Goal: Navigation & Orientation: Find specific page/section

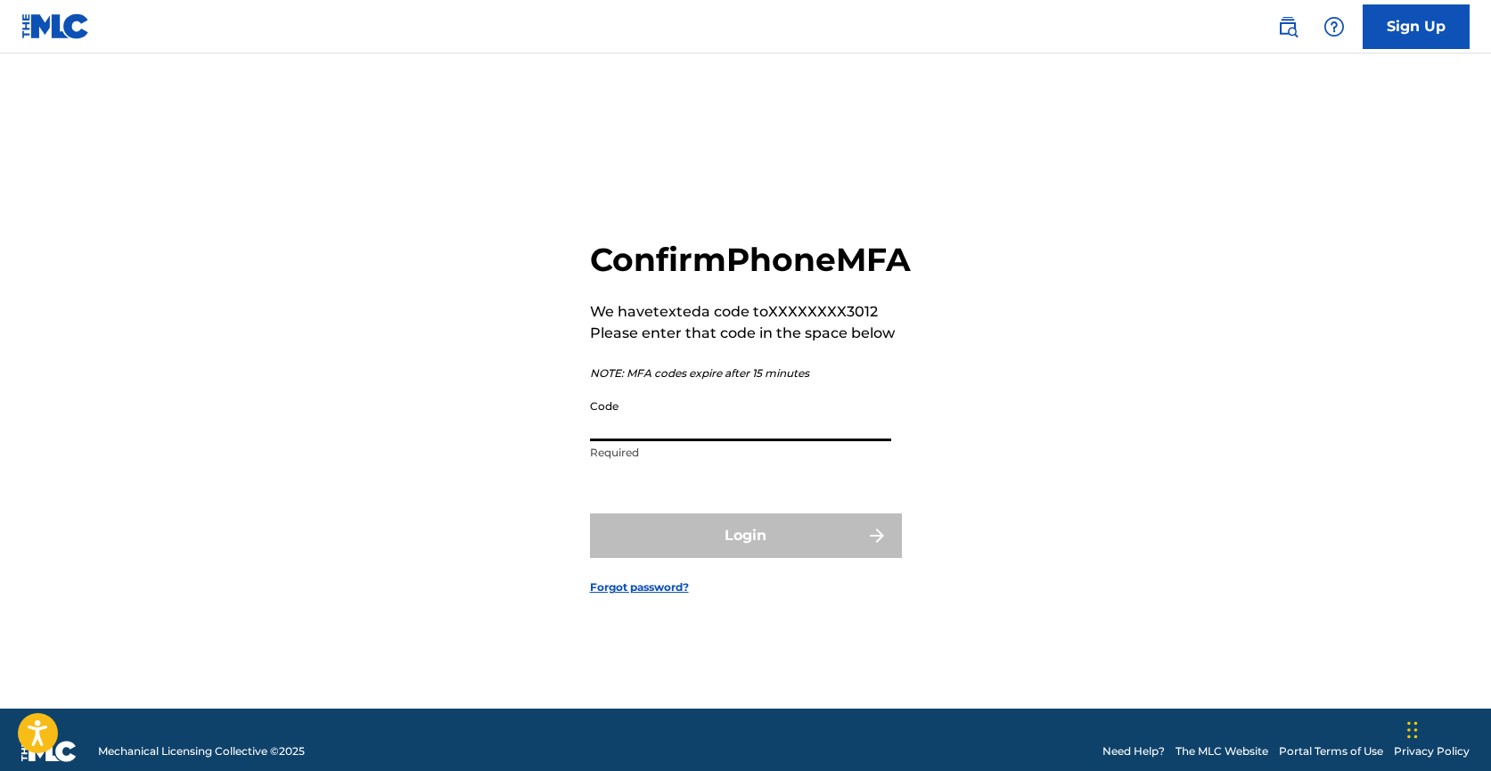
click at [848, 441] on input "Code" at bounding box center [740, 415] width 301 height 51
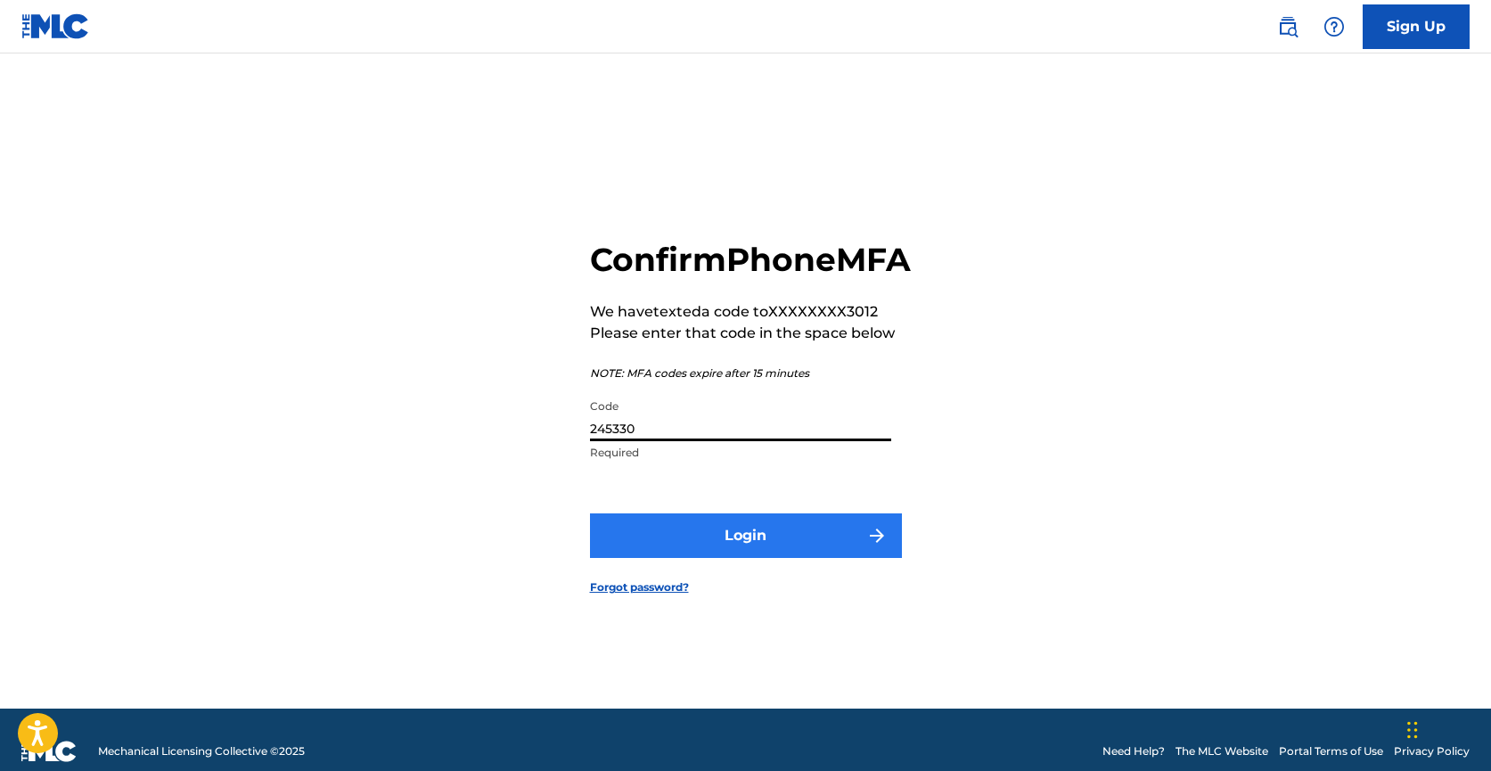
type input "245330"
click at [817, 545] on button "Login" at bounding box center [746, 535] width 312 height 45
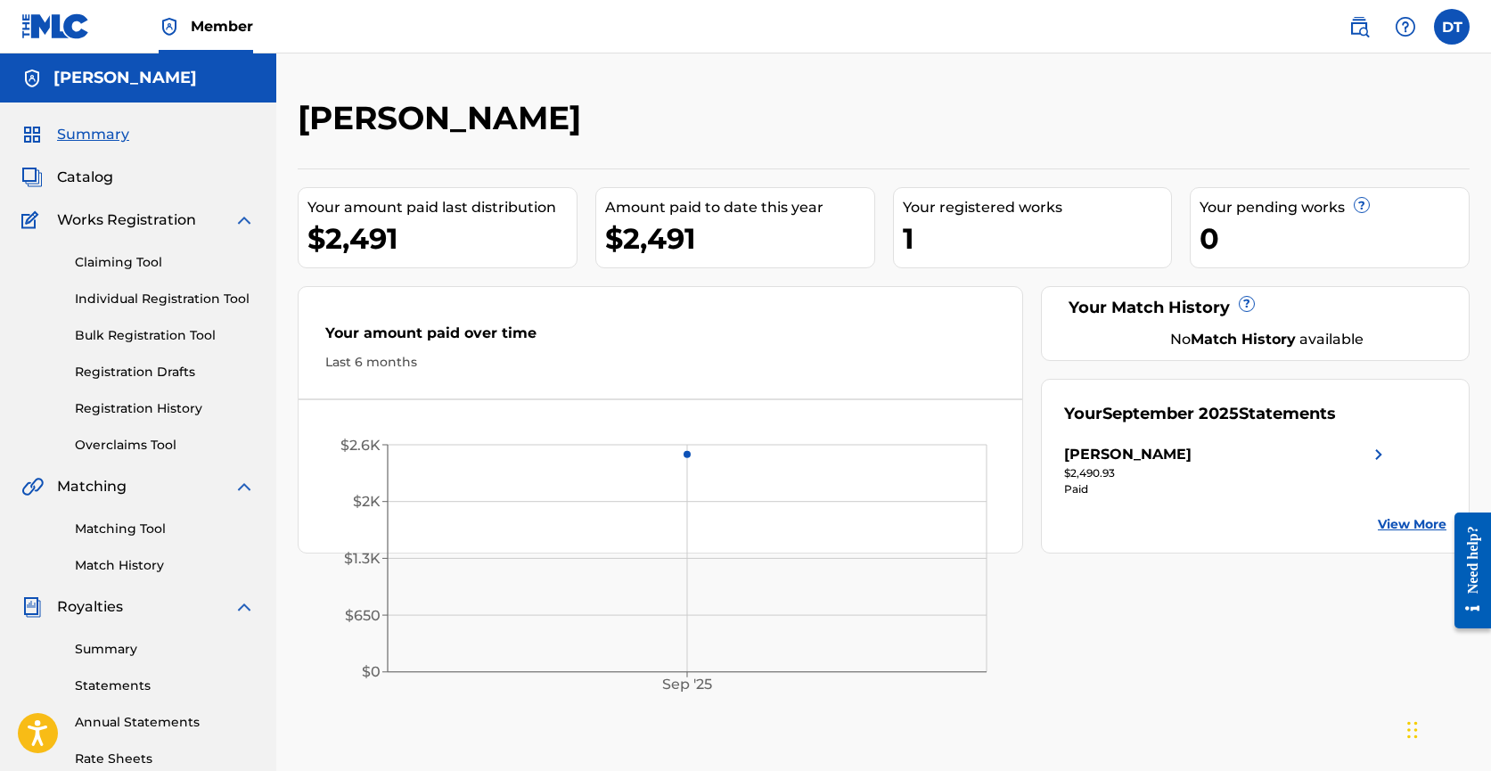
click at [1406, 525] on link "View More" at bounding box center [1412, 524] width 69 height 19
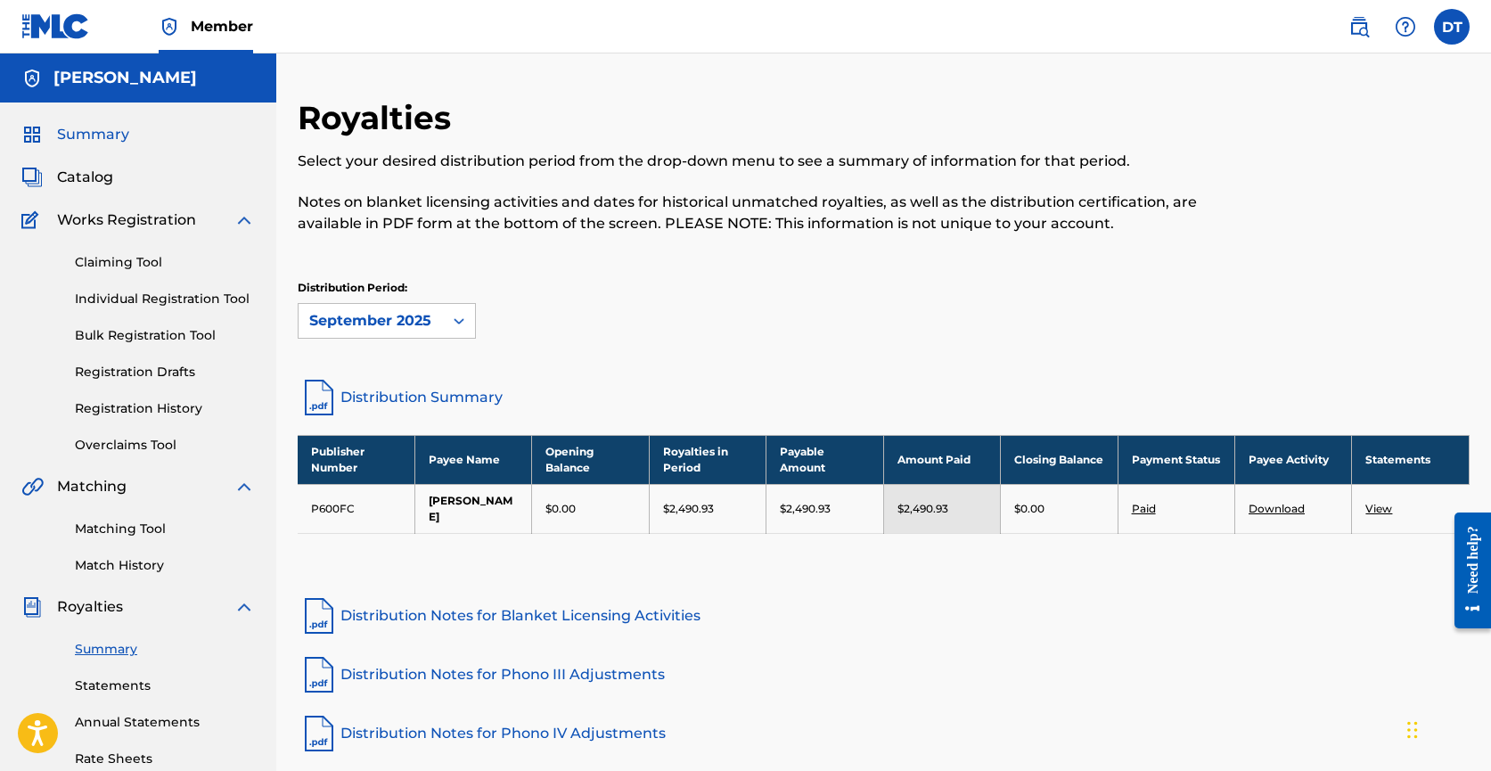
click at [104, 133] on span "Summary" at bounding box center [93, 134] width 72 height 21
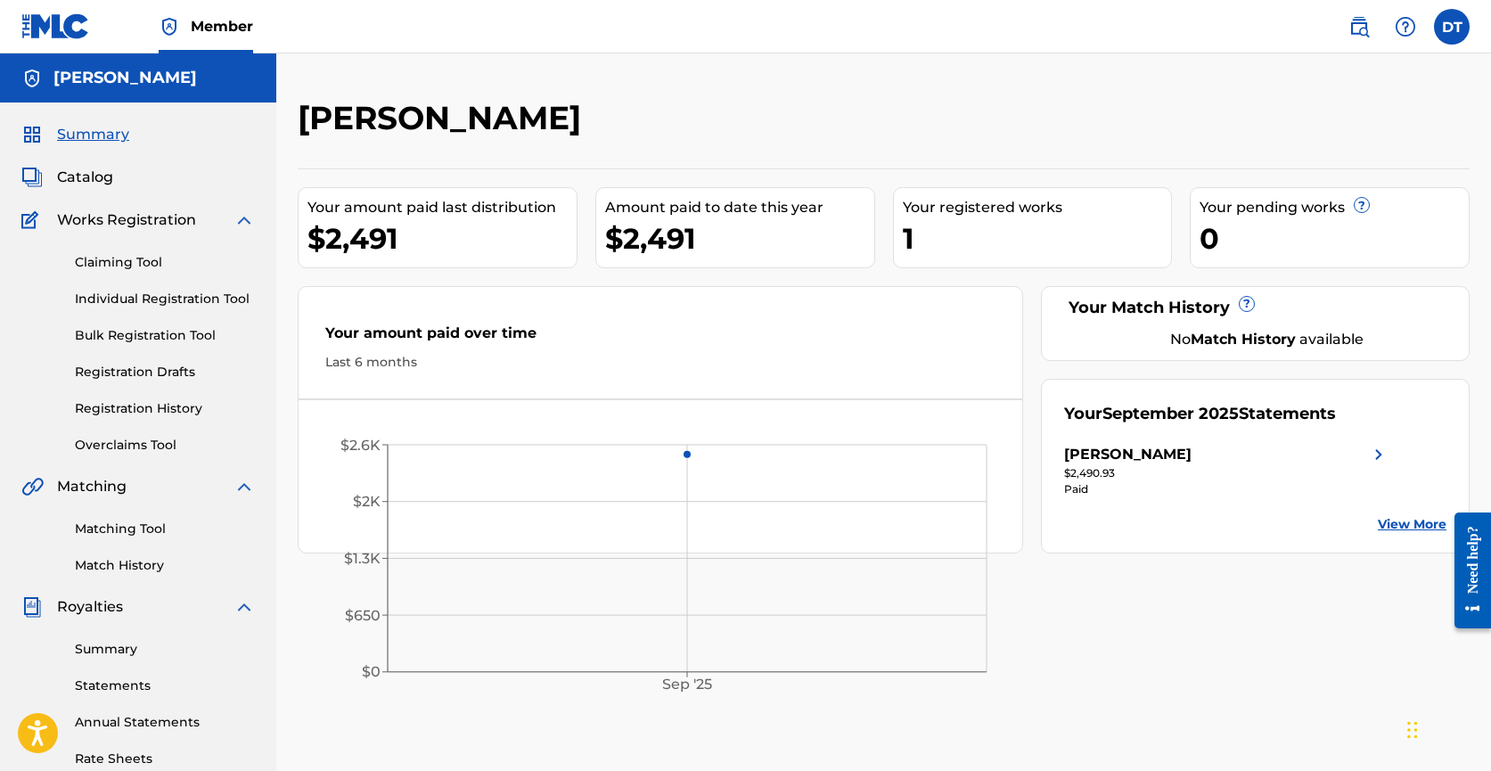
click at [120, 182] on div "Catalog" at bounding box center [138, 177] width 234 height 21
click at [113, 182] on div "Catalog" at bounding box center [138, 177] width 234 height 21
click at [97, 179] on span "Catalog" at bounding box center [85, 177] width 56 height 21
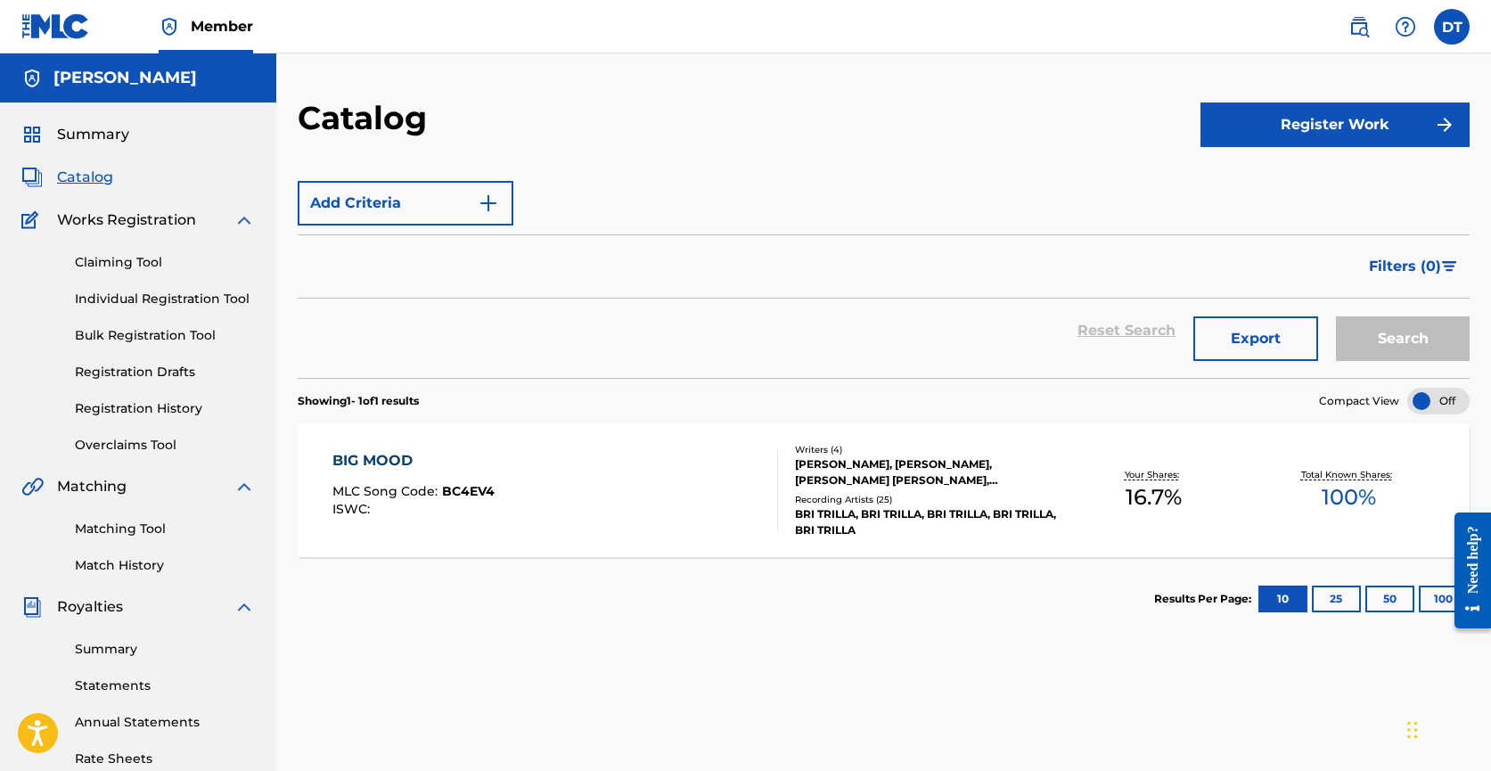
click at [1082, 468] on div "Your Shares: 16.7 %" at bounding box center [1153, 490] width 195 height 54
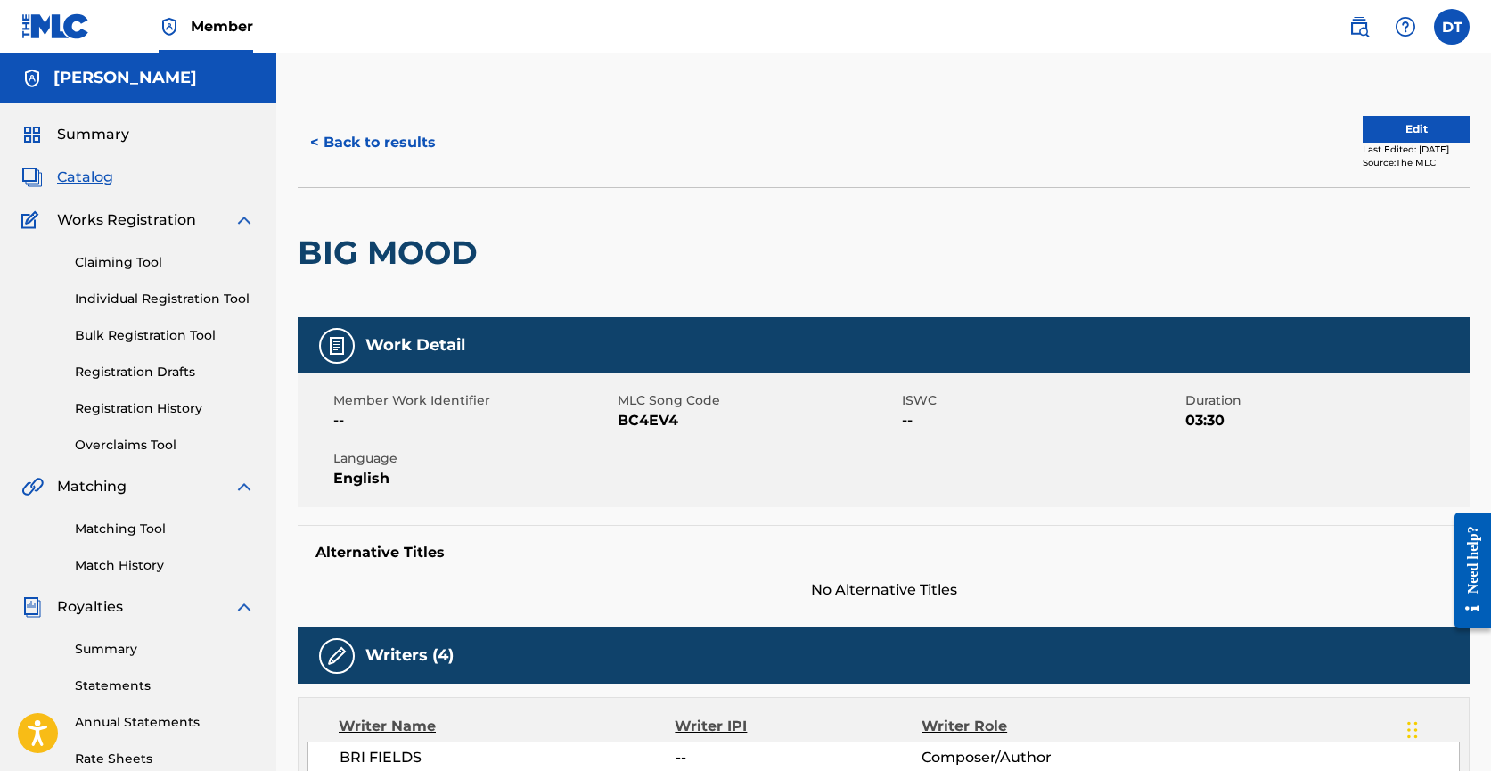
click at [93, 179] on span "Catalog" at bounding box center [85, 177] width 56 height 21
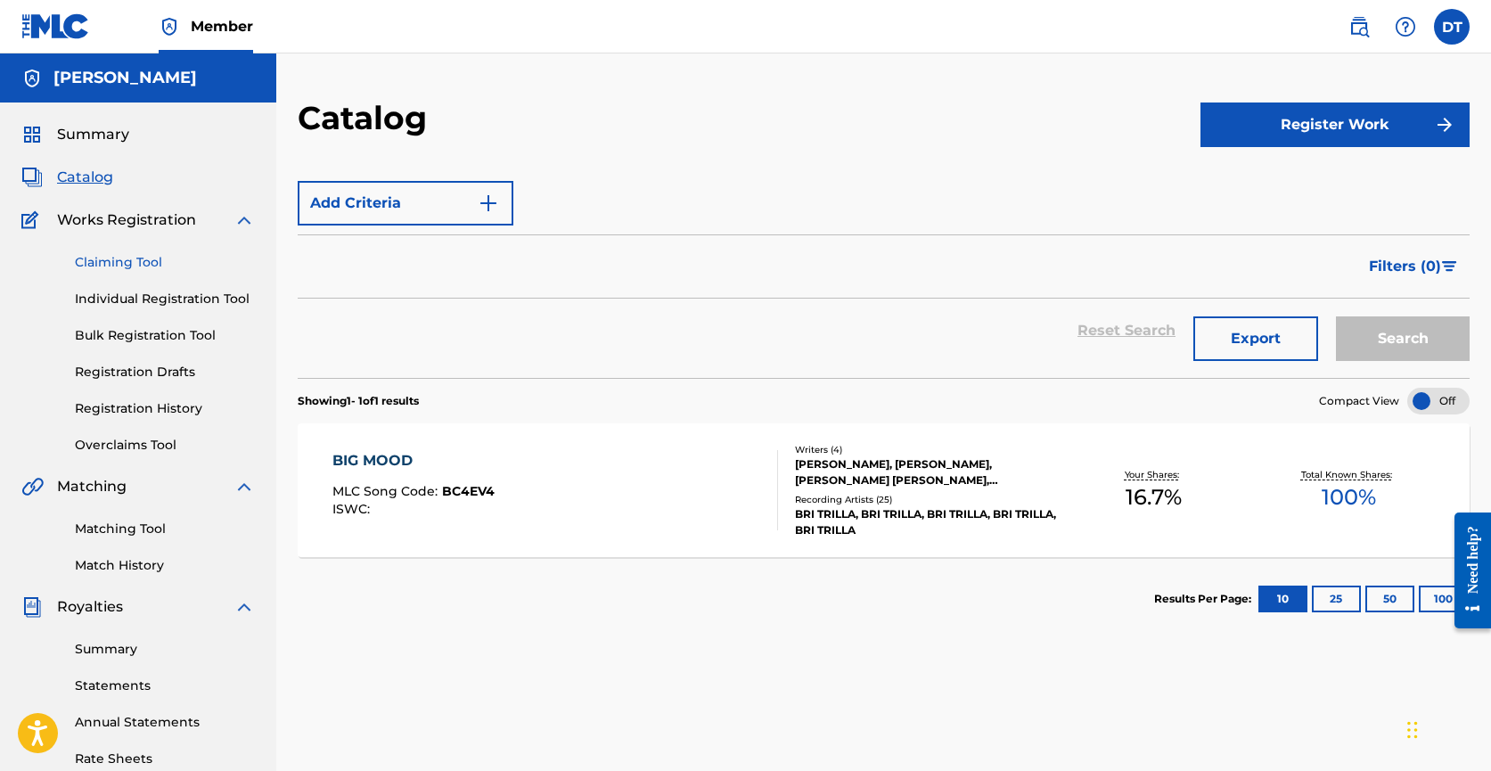
click at [79, 263] on link "Claiming Tool" at bounding box center [165, 262] width 180 height 19
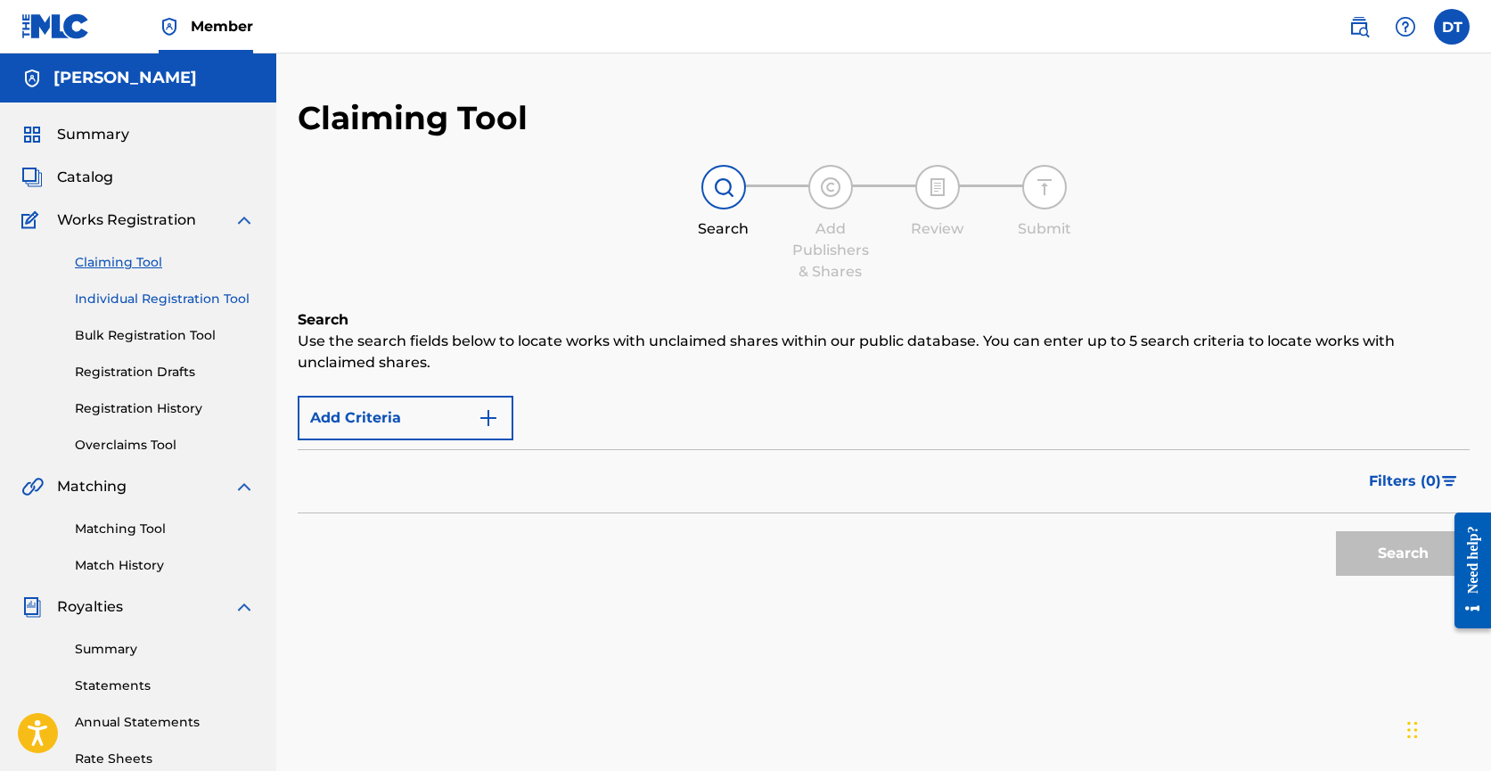
click at [120, 295] on link "Individual Registration Tool" at bounding box center [165, 299] width 180 height 19
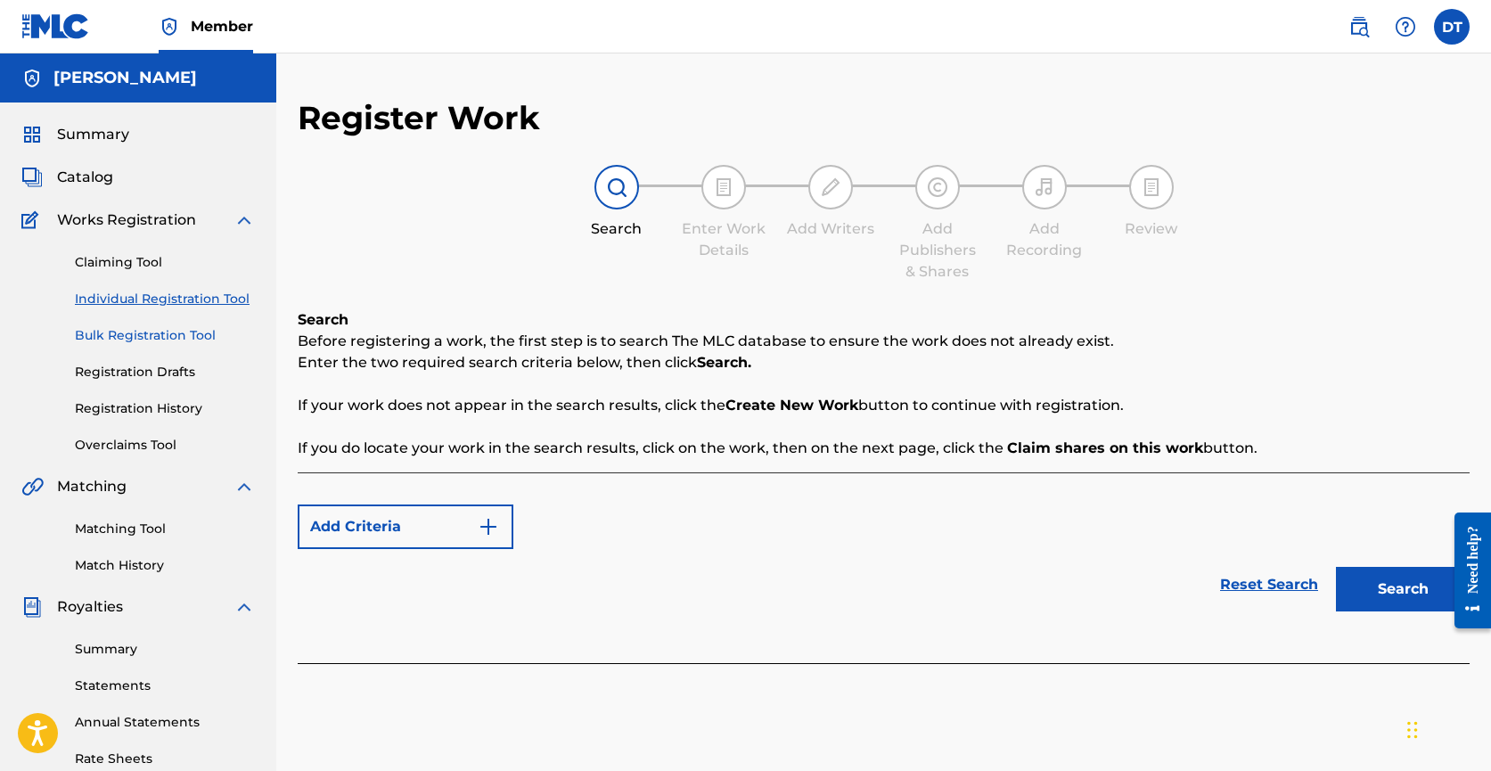
click at [139, 338] on link "Bulk Registration Tool" at bounding box center [165, 335] width 180 height 19
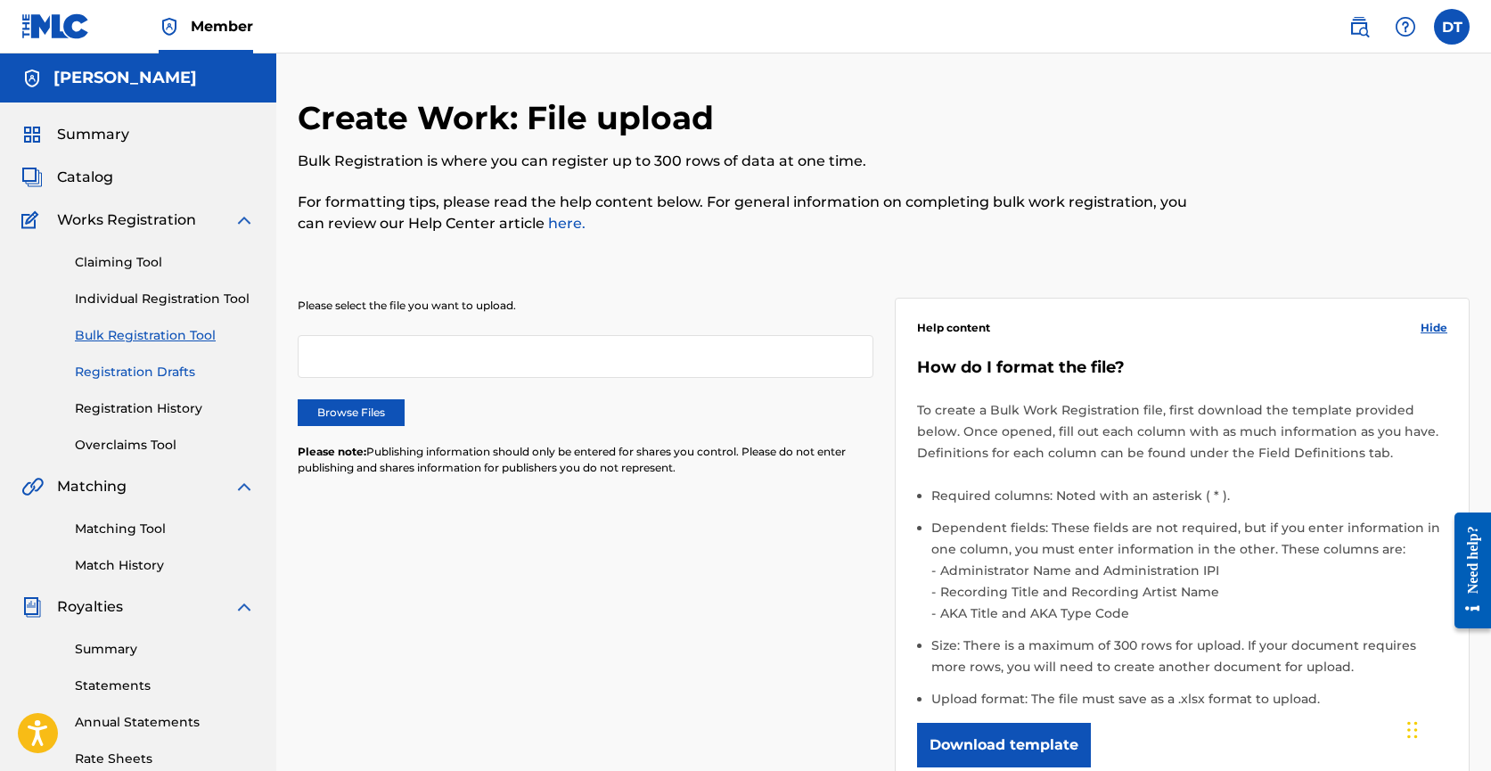
click at [145, 371] on link "Registration Drafts" at bounding box center [165, 372] width 180 height 19
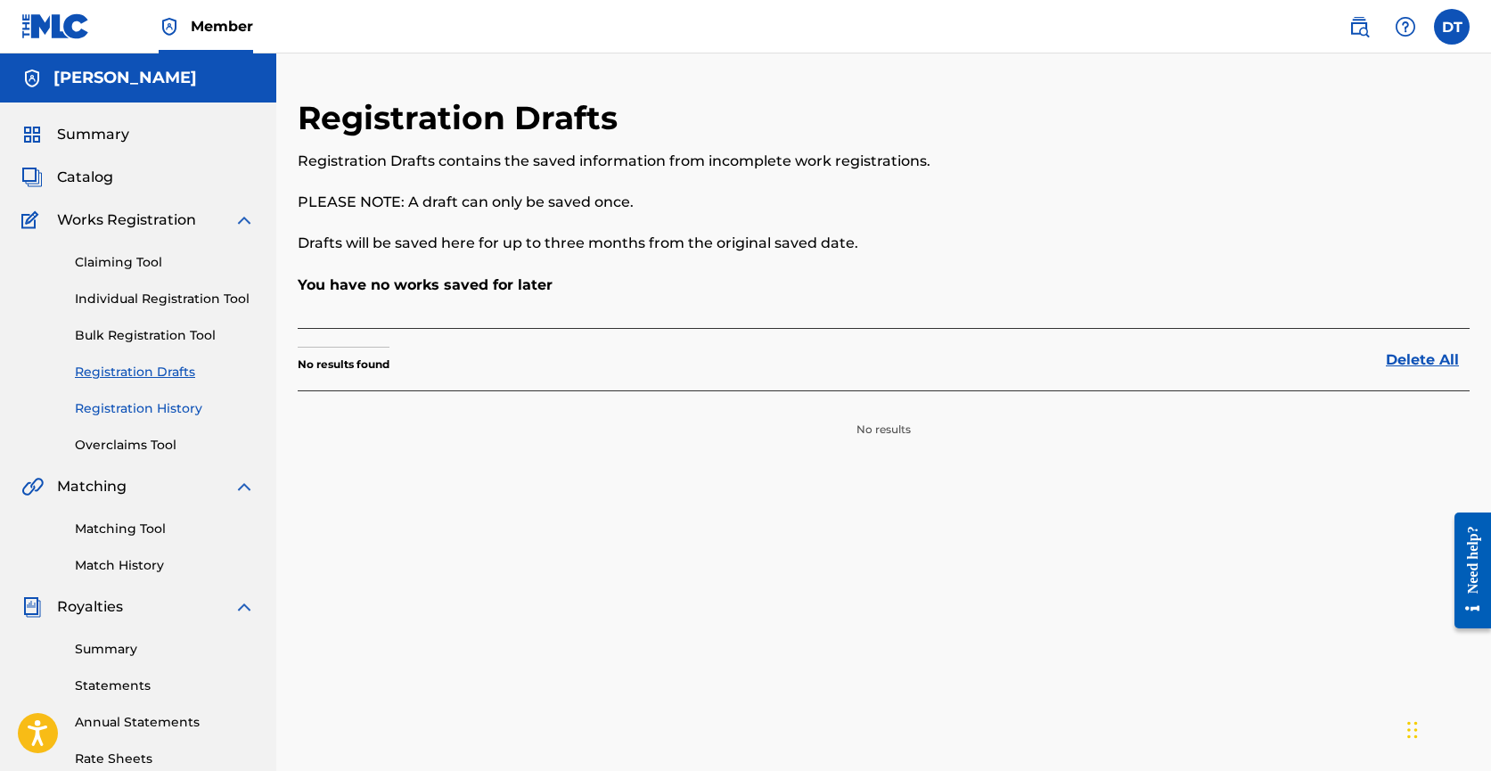
click at [146, 415] on link "Registration History" at bounding box center [165, 408] width 180 height 19
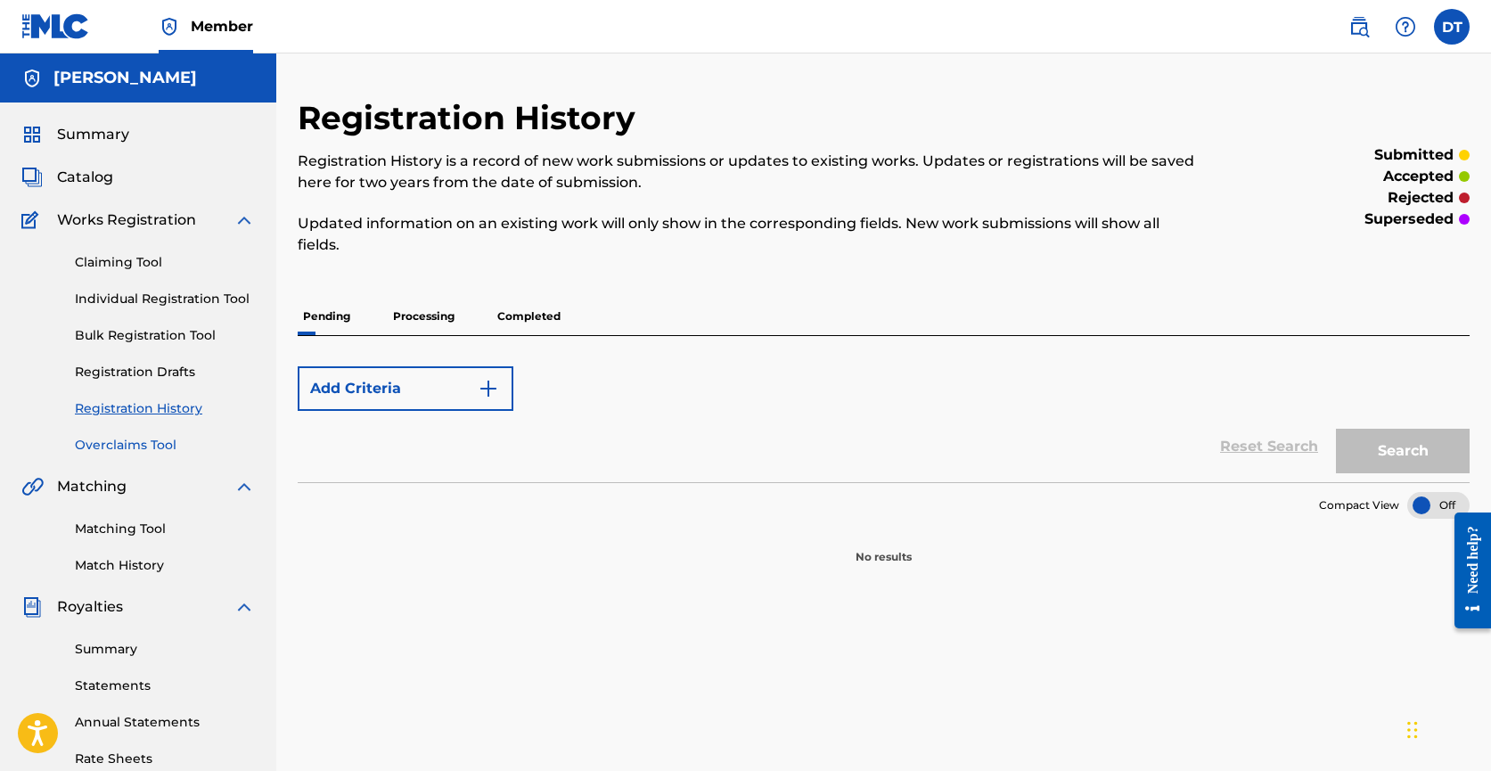
click at [146, 444] on link "Overclaims Tool" at bounding box center [165, 445] width 180 height 19
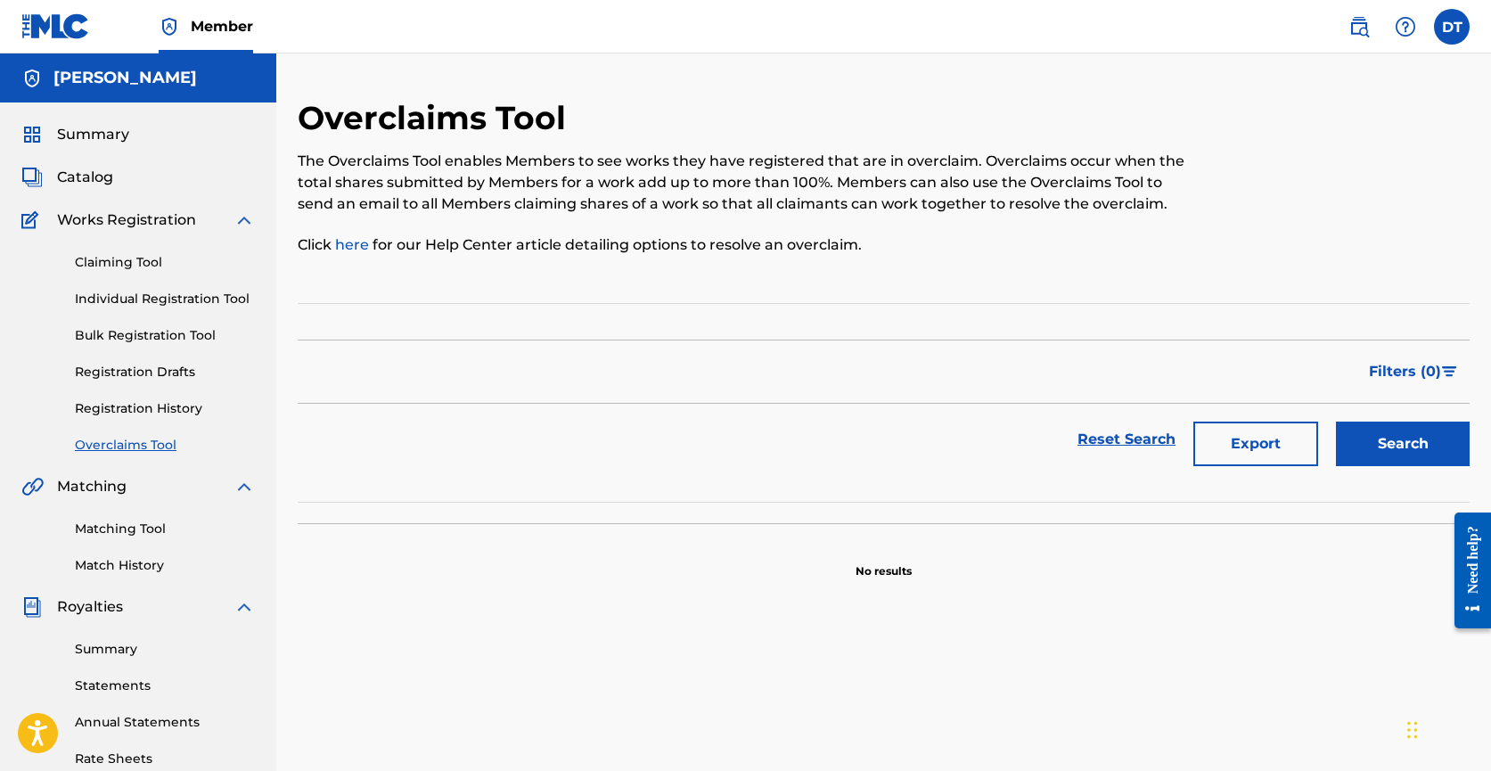
click at [131, 512] on div "Matching Tool Match History" at bounding box center [138, 536] width 234 height 78
click at [130, 528] on link "Matching Tool" at bounding box center [165, 529] width 180 height 19
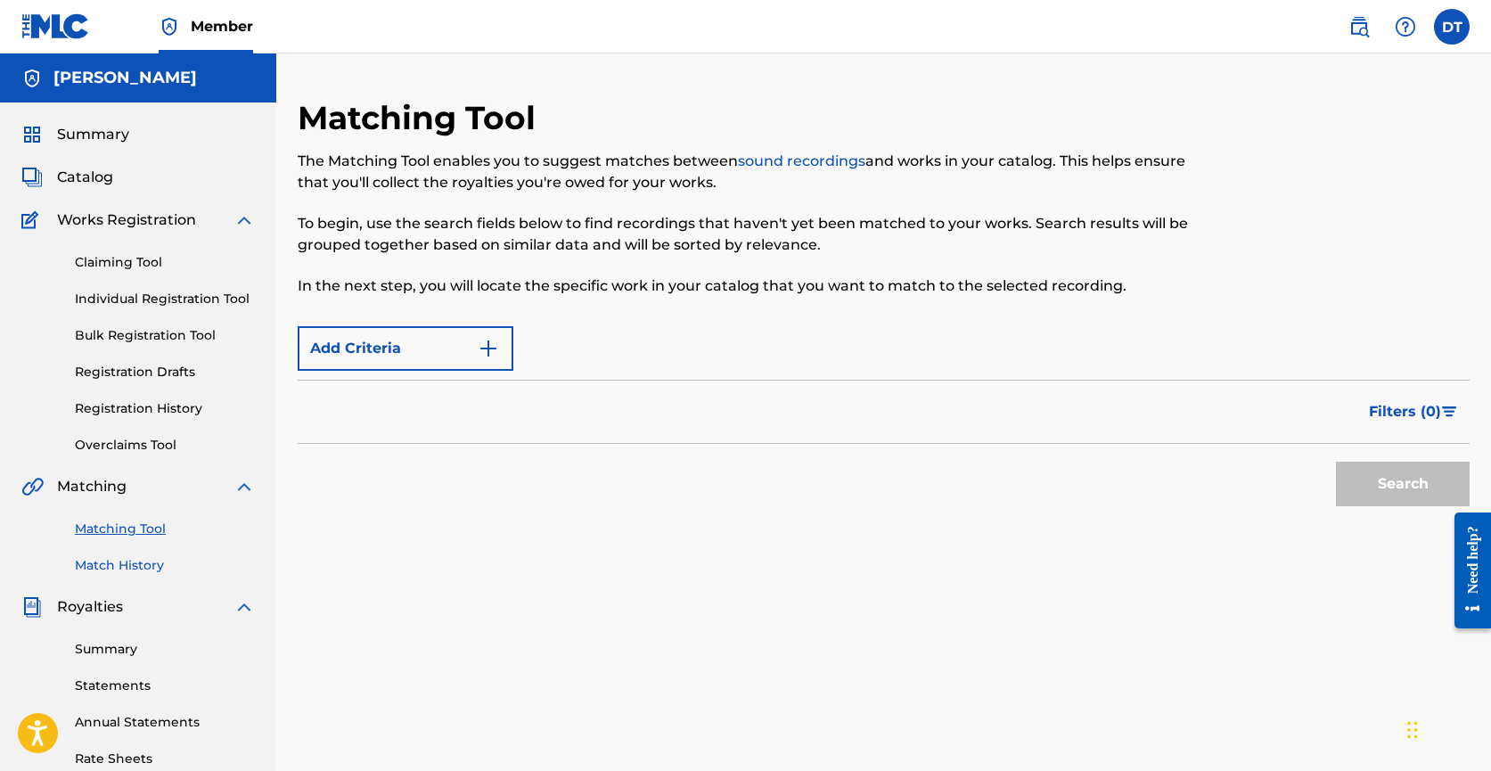
click at [127, 557] on link "Match History" at bounding box center [165, 565] width 180 height 19
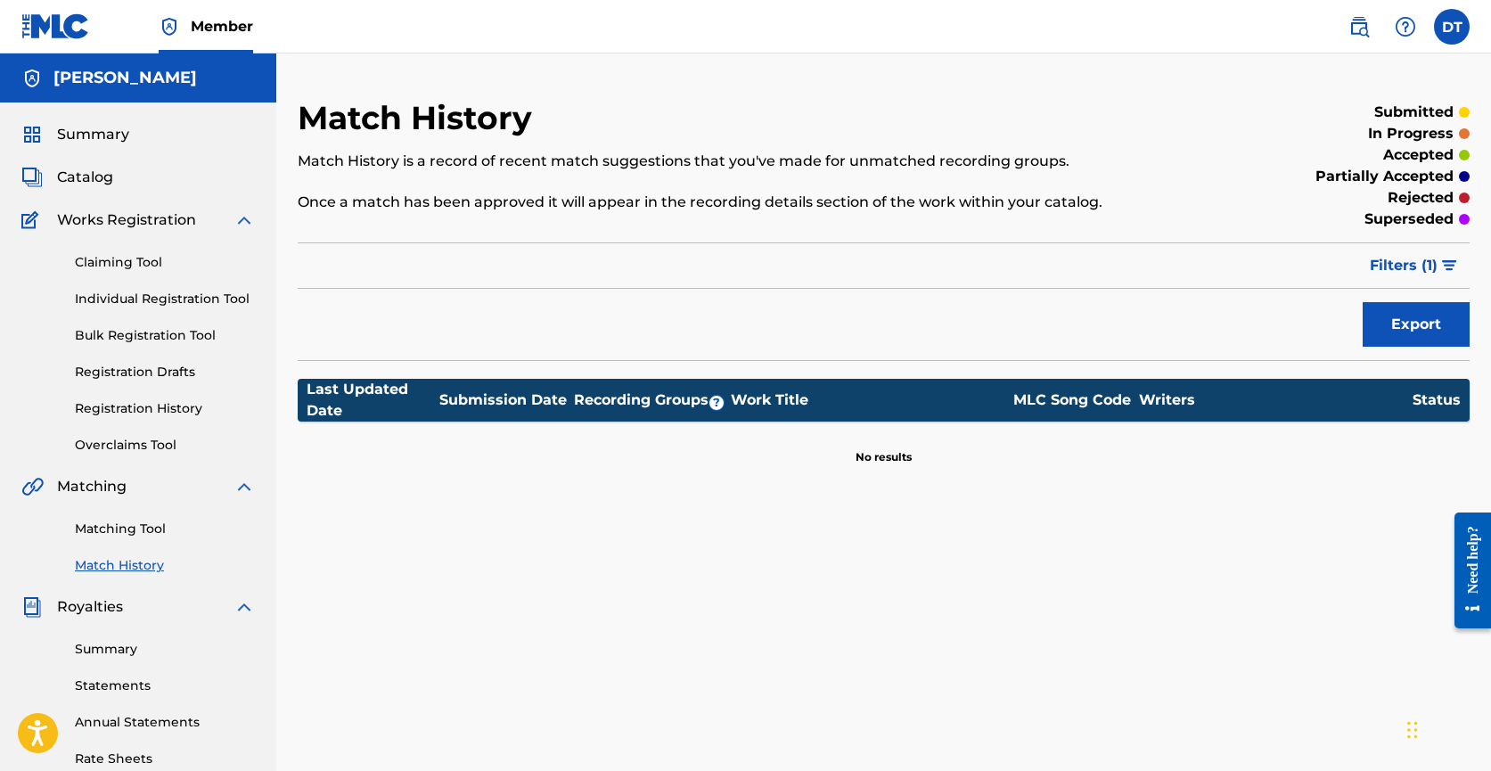
click at [99, 660] on div "Summary Statements Annual Statements Rate Sheets" at bounding box center [138, 693] width 234 height 151
click at [99, 643] on link "Summary" at bounding box center [165, 649] width 180 height 19
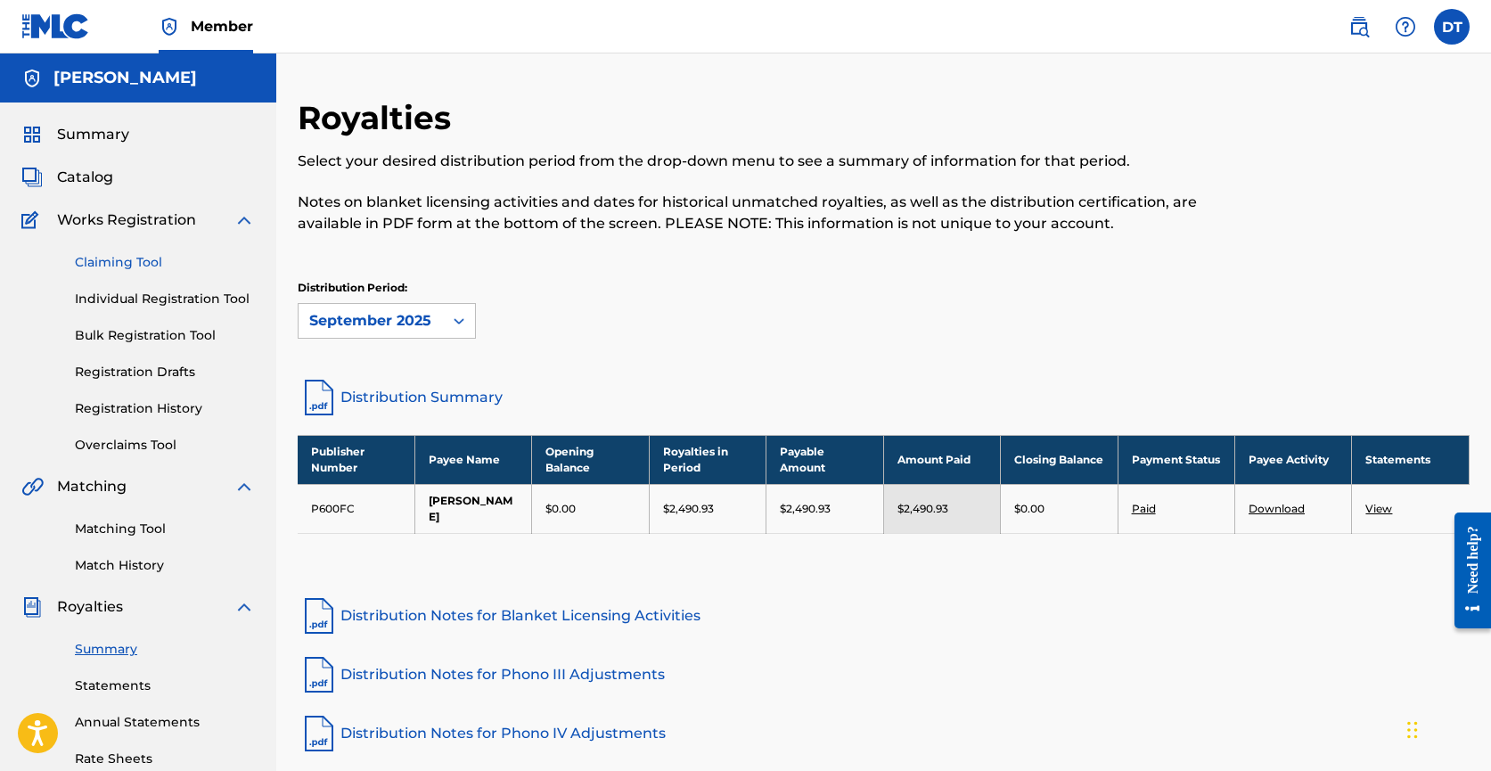
click at [139, 259] on link "Claiming Tool" at bounding box center [165, 262] width 180 height 19
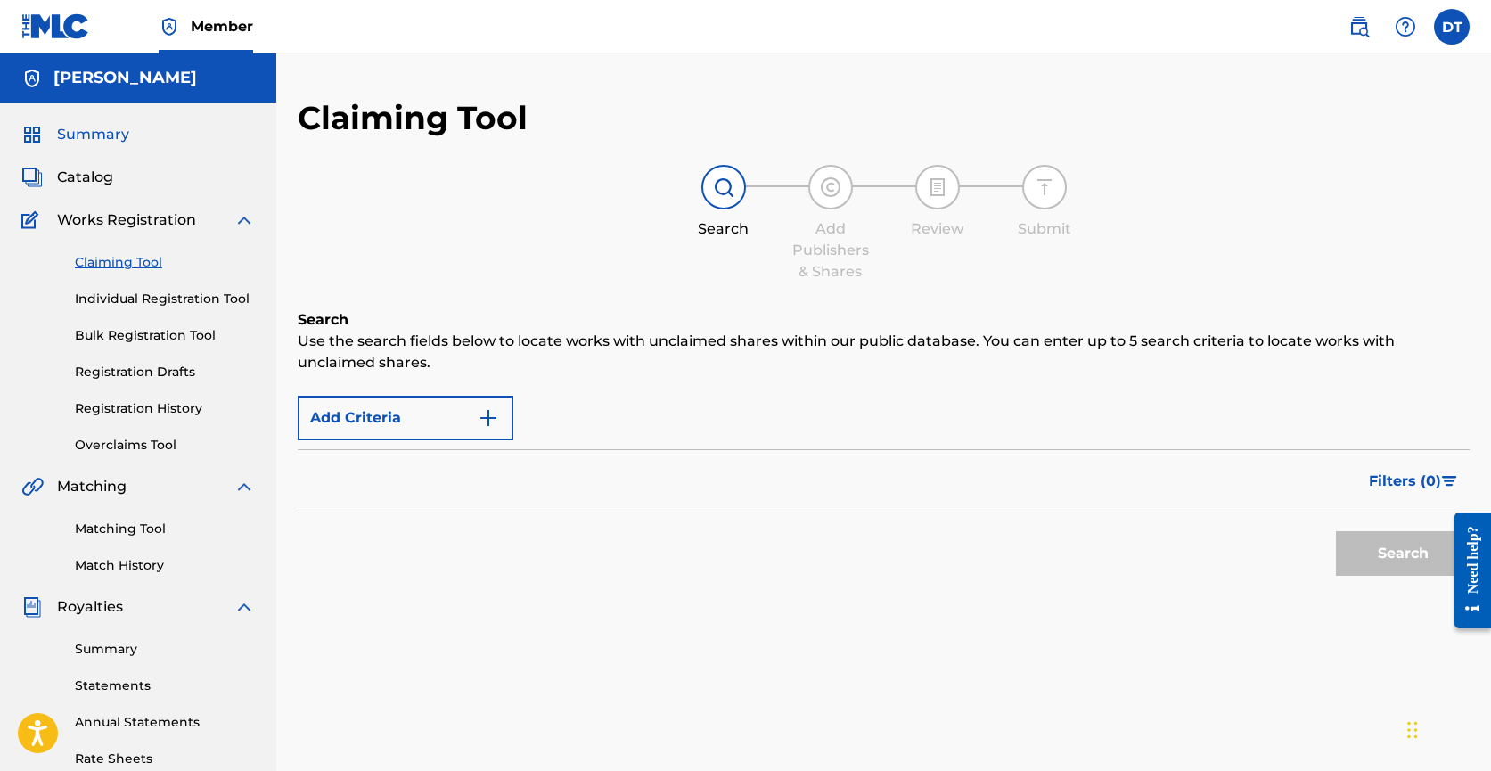
click at [117, 143] on span "Summary" at bounding box center [93, 134] width 72 height 21
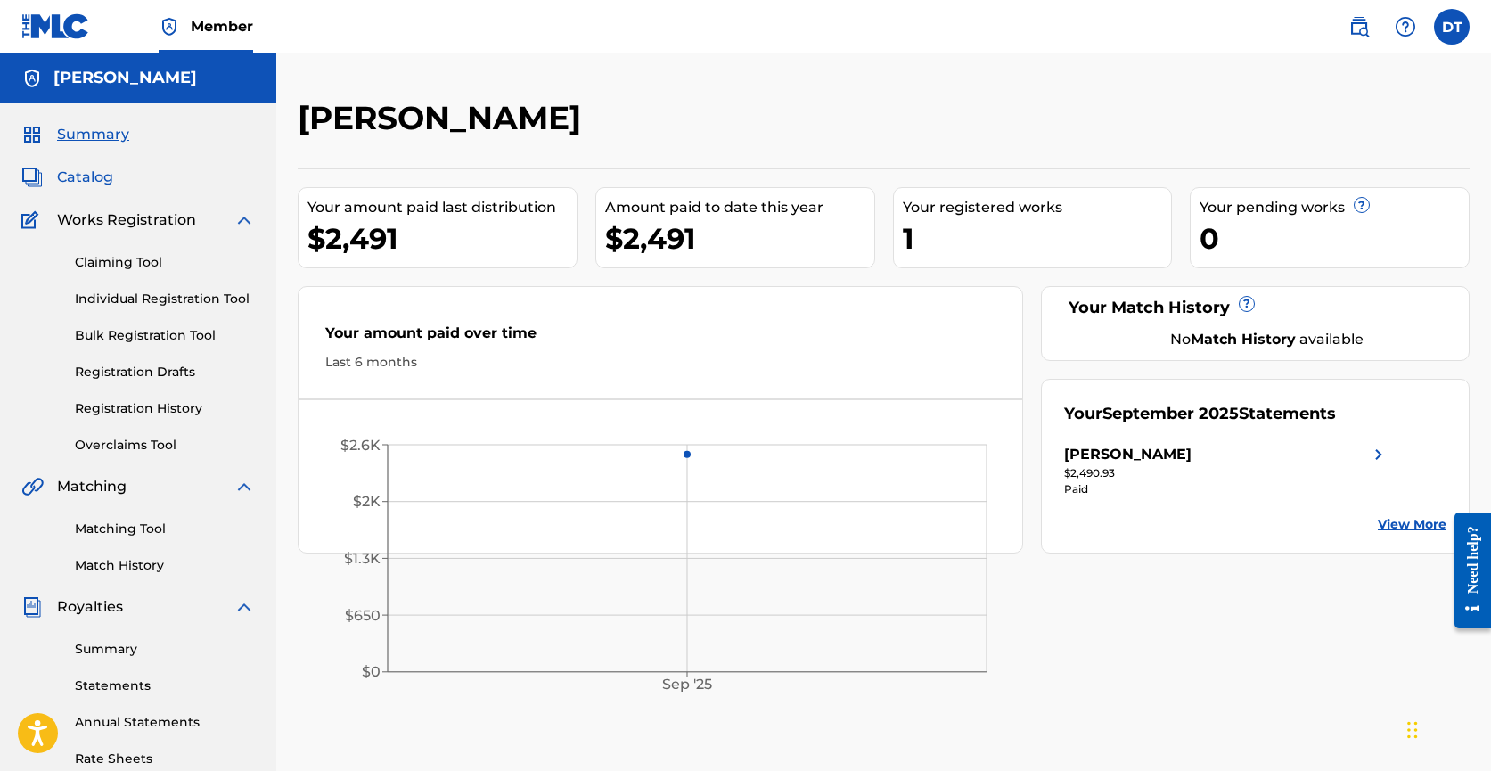
click at [108, 174] on span "Catalog" at bounding box center [85, 177] width 56 height 21
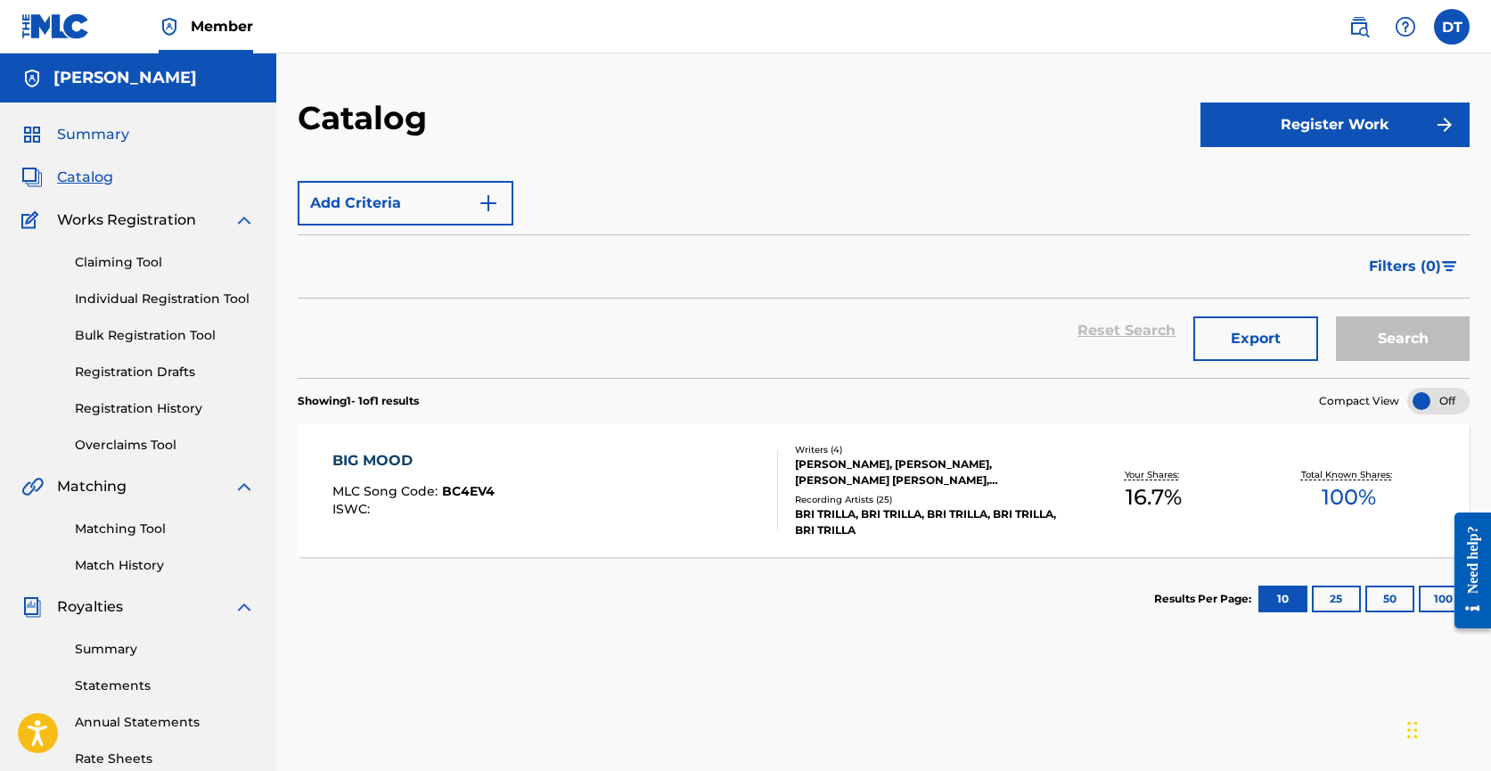
click at [106, 133] on span "Summary" at bounding box center [93, 134] width 72 height 21
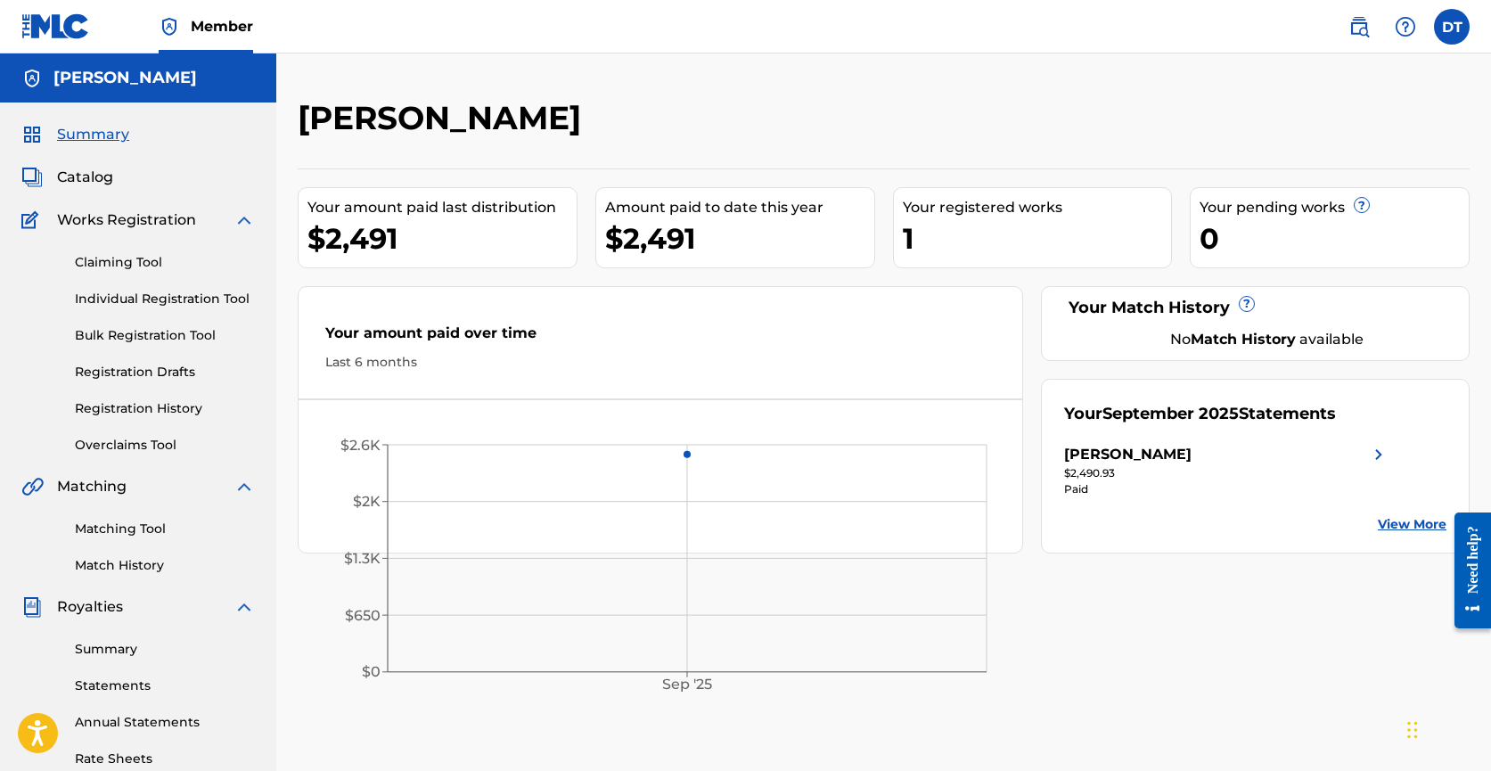
click at [1408, 526] on link "View More" at bounding box center [1412, 524] width 69 height 19
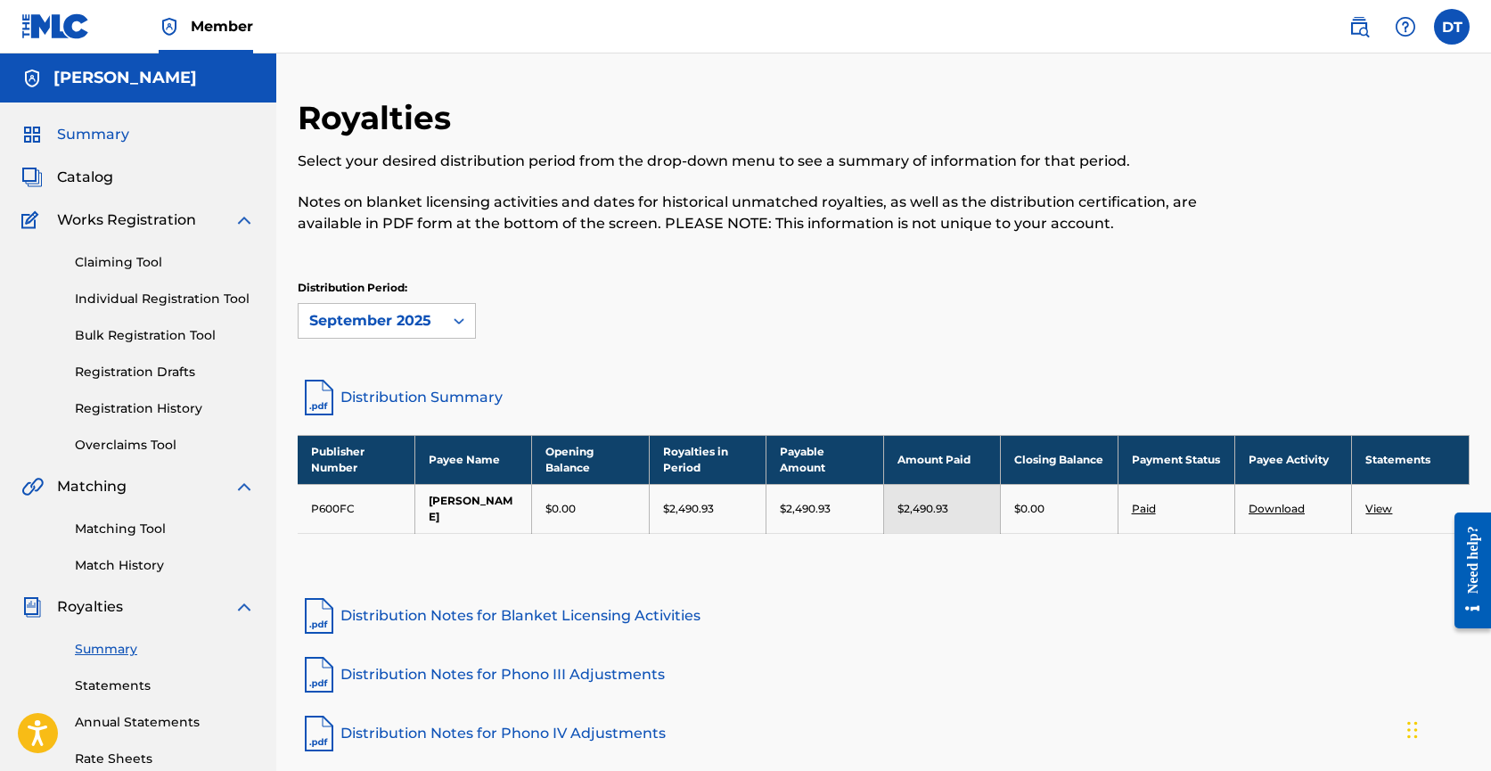
click at [98, 129] on span "Summary" at bounding box center [93, 134] width 72 height 21
